Goal: Navigation & Orientation: Understand site structure

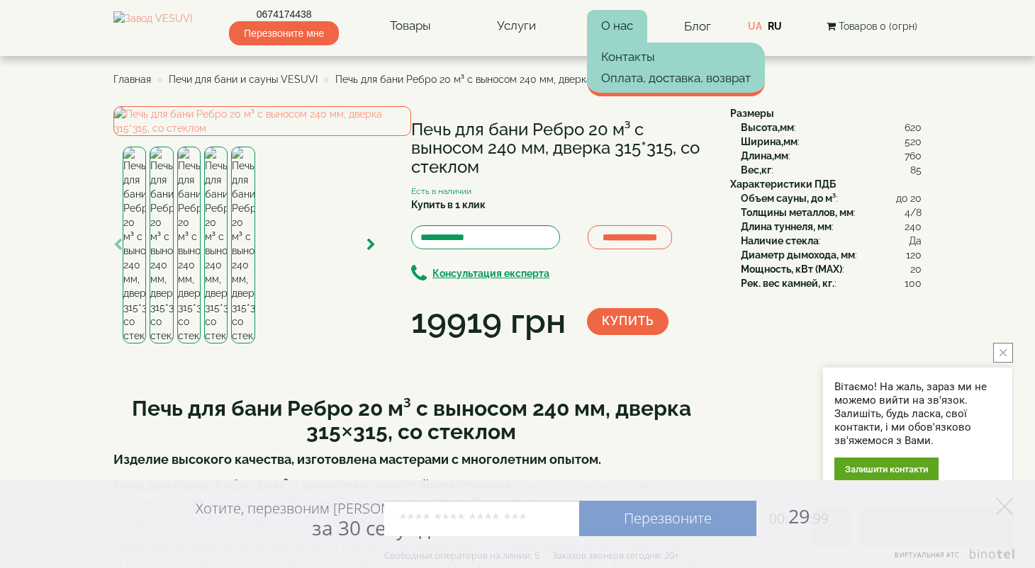
click at [629, 24] on link "О нас" at bounding box center [617, 26] width 60 height 33
click at [629, 23] on link "О нас" at bounding box center [617, 26] width 60 height 33
click at [627, 25] on link "О нас" at bounding box center [617, 26] width 60 height 33
click at [639, 19] on link "О нас" at bounding box center [617, 26] width 60 height 33
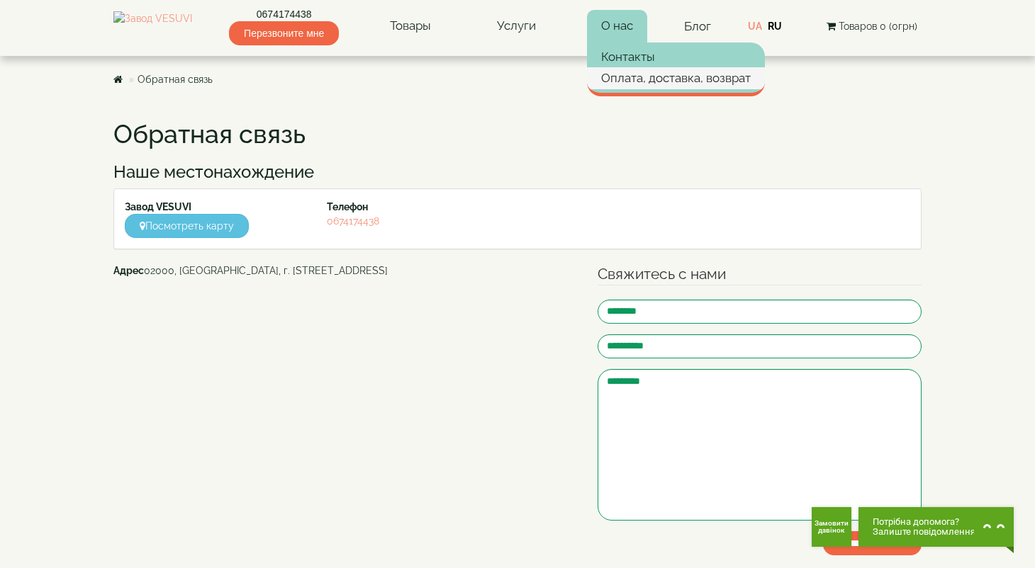
click at [643, 80] on link "Оплата, доставка, возврат" at bounding box center [676, 77] width 178 height 21
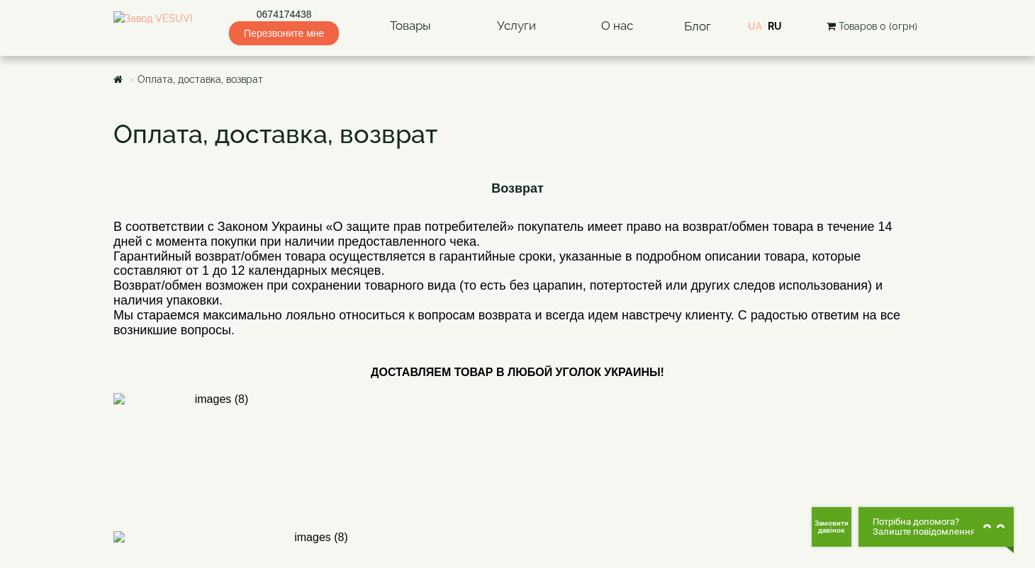
click at [762, 25] on link "UA" at bounding box center [755, 26] width 14 height 11
